Goal: Task Accomplishment & Management: Manage account settings

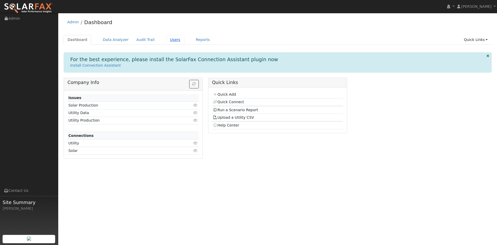
click at [184, 42] on link "Users" at bounding box center [175, 40] width 18 height 10
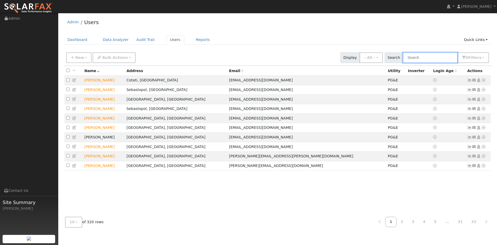
click at [408, 63] on input "text" at bounding box center [430, 57] width 55 height 11
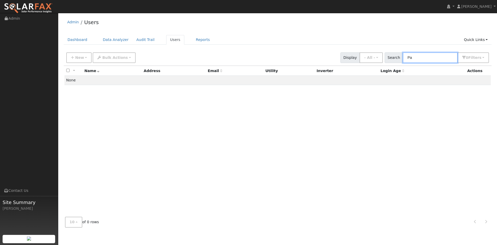
type input "P"
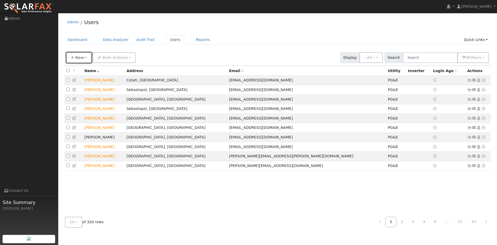
click at [83, 60] on span "New" at bounding box center [79, 57] width 9 height 4
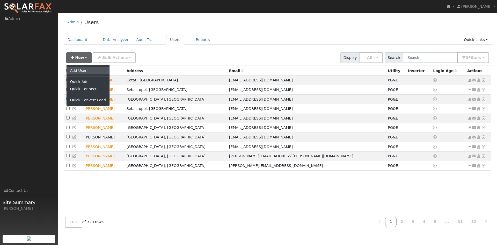
click at [87, 74] on link "Add User" at bounding box center [88, 70] width 43 height 7
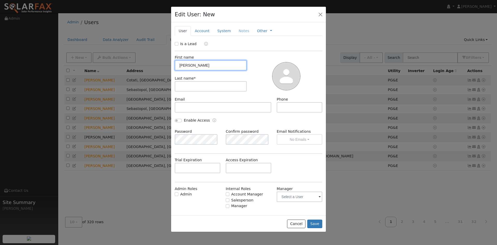
type input "David"
type input "Hom"
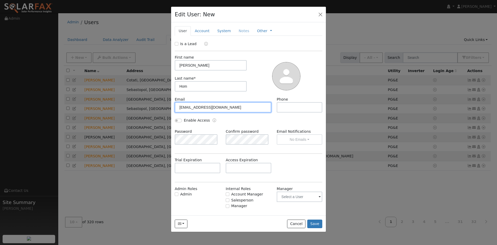
type input "[EMAIL_ADDRESS][DOMAIN_NAME]"
click at [295, 112] on input "text" at bounding box center [300, 107] width 46 height 10
paste input "415-307-1945"
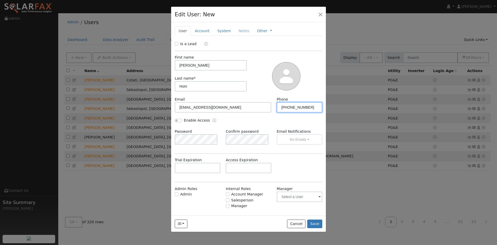
type input "415-307-1945"
click at [253, 97] on div at bounding box center [286, 76] width 76 height 42
click at [206, 36] on link "Account" at bounding box center [202, 31] width 23 height 10
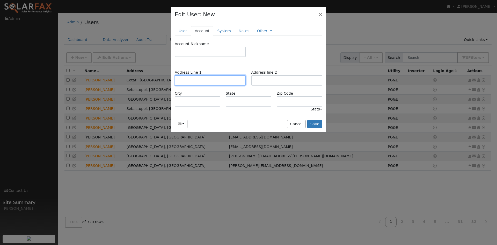
click at [215, 85] on input "text" at bounding box center [210, 80] width 71 height 10
paste input "1945 Perth Avenue"
type input "1945 Perth Avenue"
type input "Santa [PERSON_NAME]"
type input "CA"
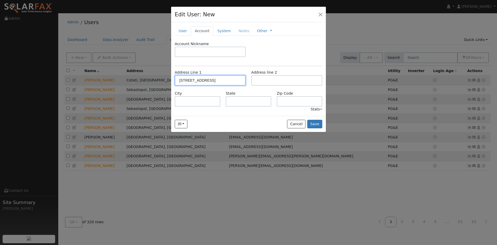
type input "95404"
click at [233, 36] on link "System" at bounding box center [223, 31] width 21 height 10
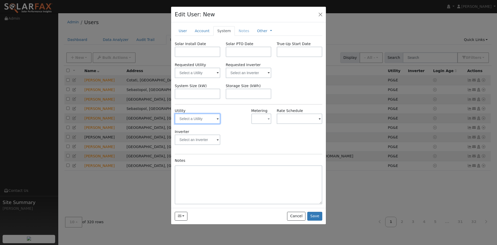
click at [197, 124] on input "text" at bounding box center [198, 118] width 46 height 10
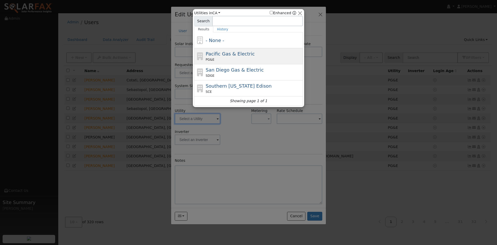
click at [235, 56] on span "Pacific Gas & Electric" at bounding box center [230, 53] width 49 height 5
type input "PG&E"
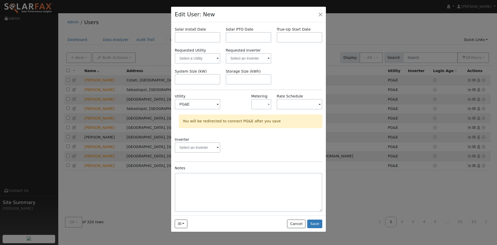
scroll to position [35, 0]
click at [311, 224] on button "Save" at bounding box center [314, 223] width 15 height 9
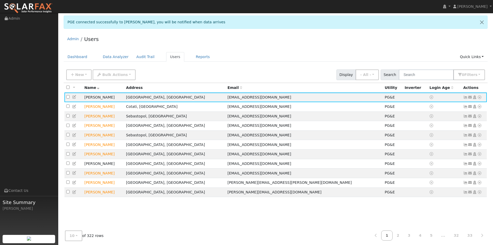
click at [248, 48] on div "Admin Users" at bounding box center [276, 40] width 424 height 16
click at [480, 24] on link at bounding box center [481, 22] width 11 height 13
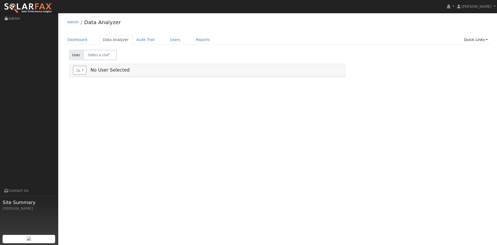
type input "[PERSON_NAME]"
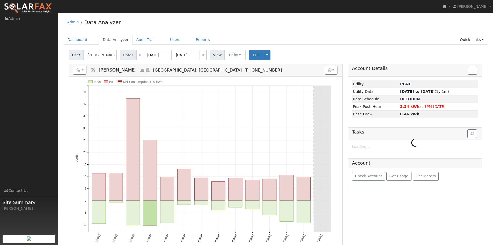
click at [181, 23] on div "Admin Data Analyzer" at bounding box center [276, 24] width 424 height 16
click at [184, 43] on link "Users" at bounding box center [175, 40] width 18 height 10
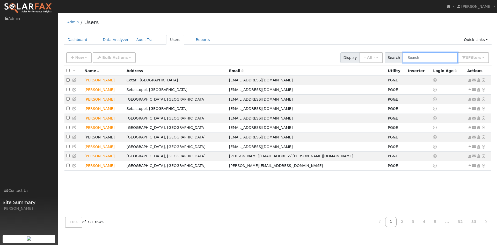
click at [408, 63] on input "text" at bounding box center [430, 57] width 55 height 11
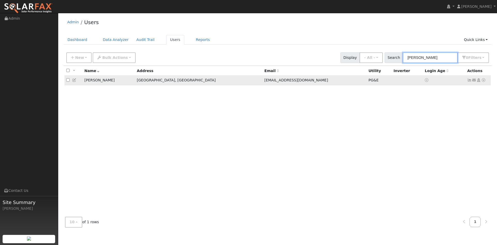
type input "[PERSON_NAME]"
click at [110, 85] on td "[PERSON_NAME]" at bounding box center [109, 81] width 52 height 10
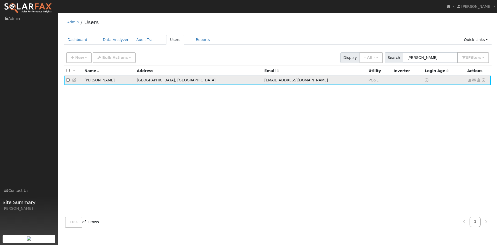
click at [481, 82] on icon at bounding box center [483, 80] width 5 height 4
click at [423, 120] on link "Export to CSV" at bounding box center [429, 116] width 38 height 7
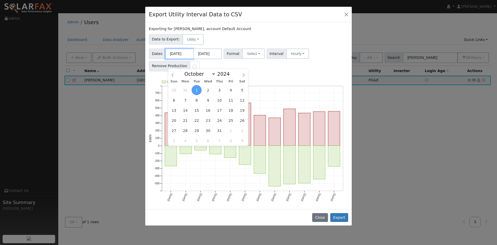
click at [187, 59] on input "[DATE]" at bounding box center [179, 53] width 28 height 11
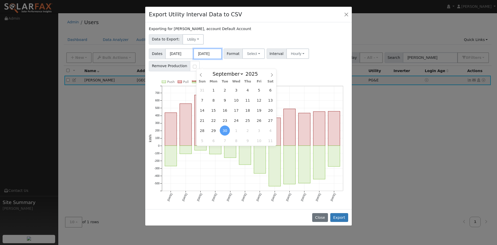
click at [208, 59] on input "[DATE]" at bounding box center [207, 53] width 28 height 11
click at [297, 83] on div "Exporting for [PERSON_NAME], account Default Account Data to Export: Utility Ut…" at bounding box center [248, 115] width 207 height 187
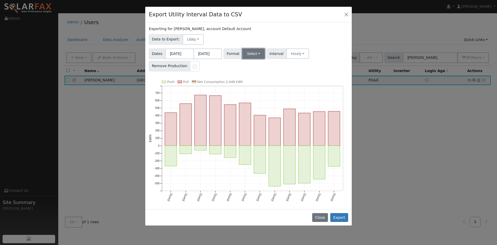
click at [265, 59] on button "Select" at bounding box center [253, 53] width 23 height 10
click at [268, 123] on link "Solargraf" at bounding box center [263, 119] width 37 height 7
click at [336, 222] on button "Export" at bounding box center [339, 217] width 18 height 9
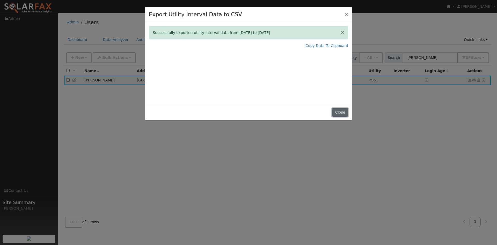
click at [340, 117] on button "Close" at bounding box center [340, 112] width 16 height 9
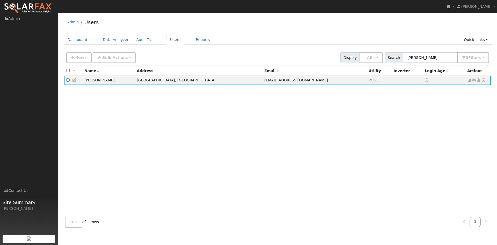
click at [271, 27] on div "Admin Users" at bounding box center [278, 24] width 428 height 16
click at [403, 63] on input "[PERSON_NAME]" at bounding box center [430, 57] width 55 height 11
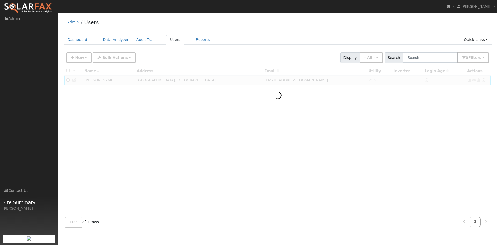
click at [340, 36] on div "Admin Users Dashboard Data Analyzer Audit Trail Users Reports Quick Links Quick…" at bounding box center [277, 124] width 433 height 216
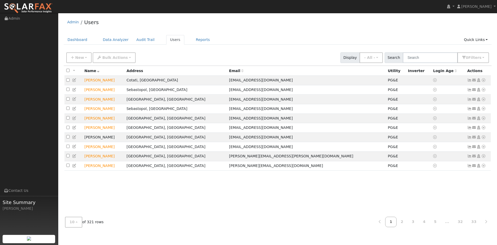
click at [281, 28] on div "Admin Users" at bounding box center [278, 24] width 428 height 16
click at [112, 142] on td "[PERSON_NAME]" at bounding box center [104, 137] width 42 height 10
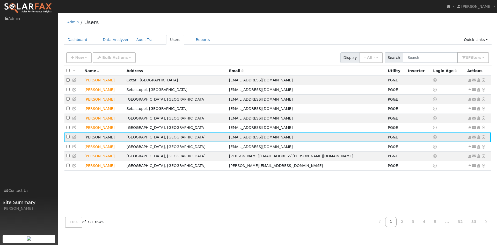
click at [77, 139] on icon at bounding box center [74, 137] width 5 height 4
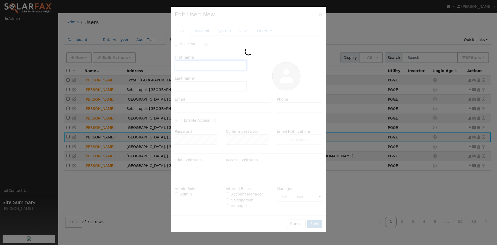
type input "Cheleise"
type input "[PERSON_NAME]"
type input "[EMAIL_ADDRESS][DOMAIN_NAME]"
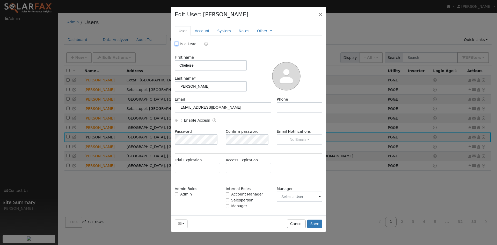
click at [177, 46] on input "Is a Lead" at bounding box center [177, 44] width 4 height 4
checkbox input "true"
click at [314, 228] on button "Save" at bounding box center [314, 223] width 15 height 9
